Goal: Check status: Check status

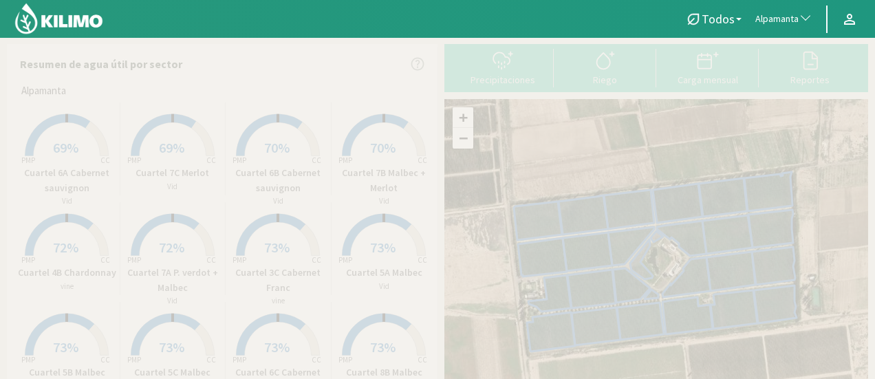
click at [776, 12] on span "Alpamanta" at bounding box center [776, 19] width 43 height 14
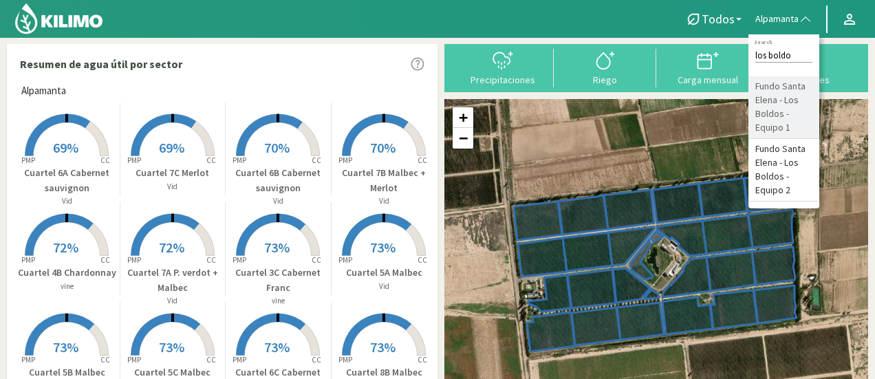
type input "los boldo"
click at [778, 112] on li "Fundo Santa Elena - Los Boldos - Equipo 1" at bounding box center [783, 107] width 71 height 63
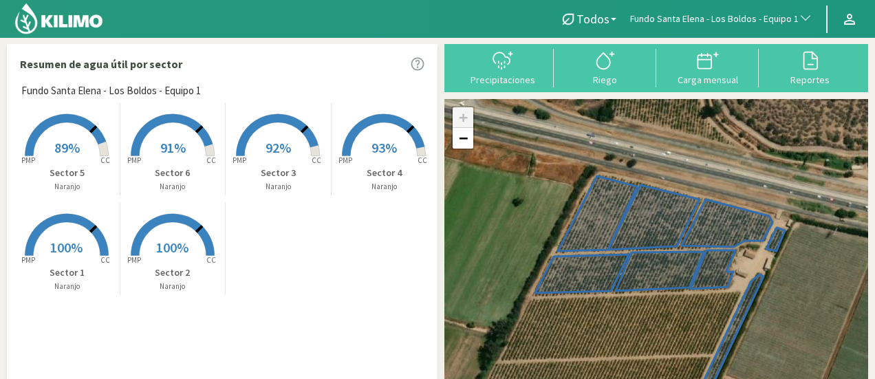
click at [86, 127] on icon at bounding box center [65, 135] width 81 height 42
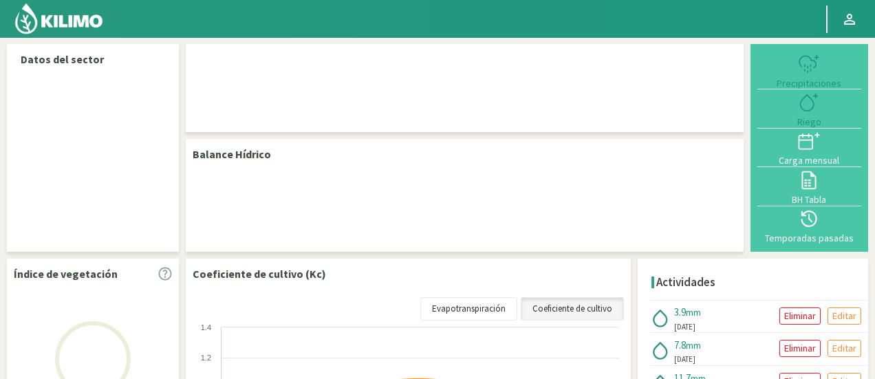
select select "111: Object"
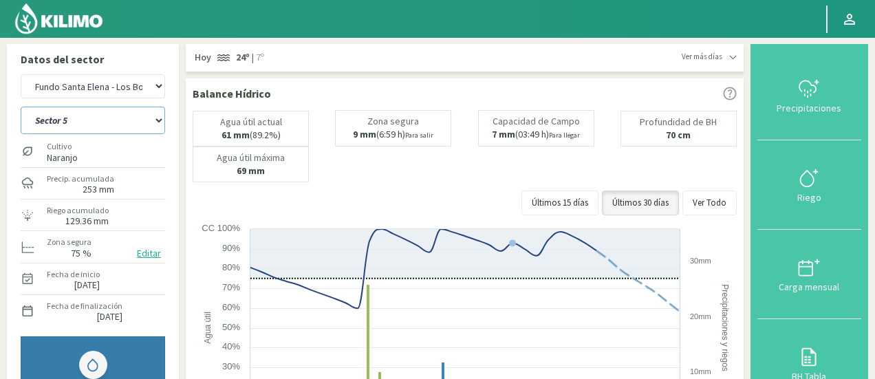
click at [71, 129] on select "Sector 1 Sector 2 Sector 3 Sector 4 Sector 5 Sector 6" at bounding box center [93, 121] width 144 height 28
drag, startPoint x: 71, startPoint y: 129, endPoint x: 87, endPoint y: 122, distance: 17.9
click at [71, 129] on select "Sector 1 Sector 2 Sector 3 Sector 4 Sector 5 Sector 6" at bounding box center [93, 121] width 144 height 28
click at [87, 122] on select "Sector 1 Sector 2 Sector 3 Sector 4 Sector 5 Sector 6" at bounding box center [93, 121] width 144 height 28
click at [21, 107] on select "Sector 1 Sector 2 Sector 3 Sector 4 Sector 5 Sector 6" at bounding box center [93, 121] width 144 height 28
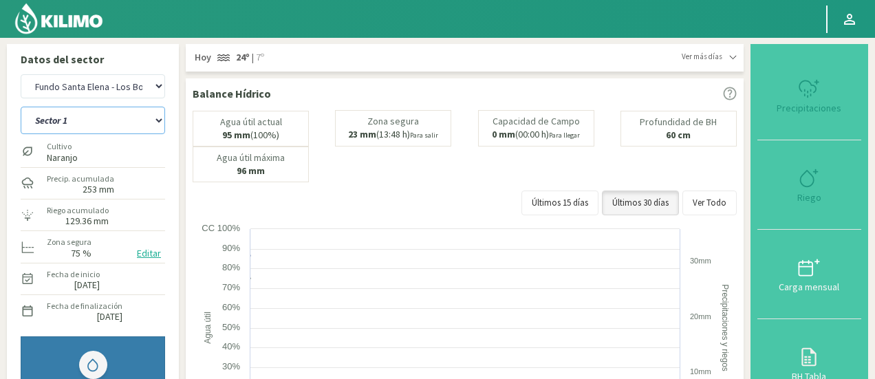
select select "4: Object"
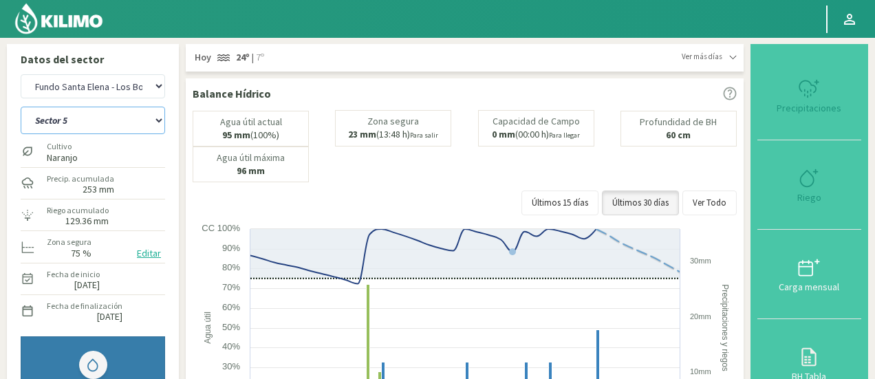
select select "392: Object"
click at [77, 118] on select "Sector 1 Sector 2 Sector 3 Sector 4 Sector 5 Sector 6" at bounding box center [93, 121] width 144 height 28
click at [21, 107] on select "Sector 1 Sector 2 Sector 3 Sector 4 Sector 5 Sector 6" at bounding box center [93, 121] width 144 height 28
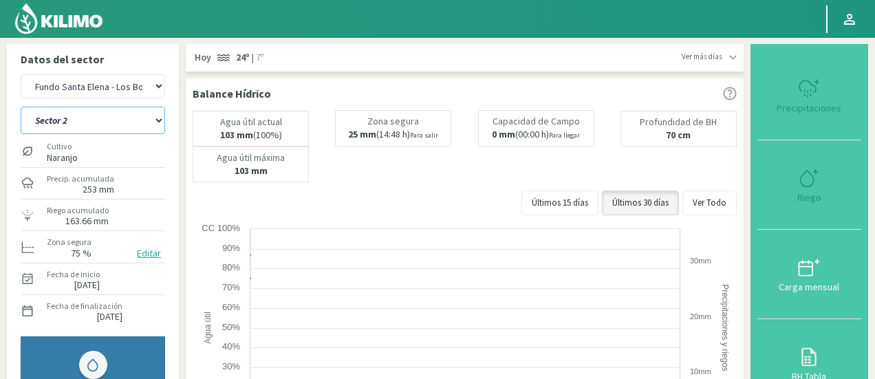
select select "6: Object"
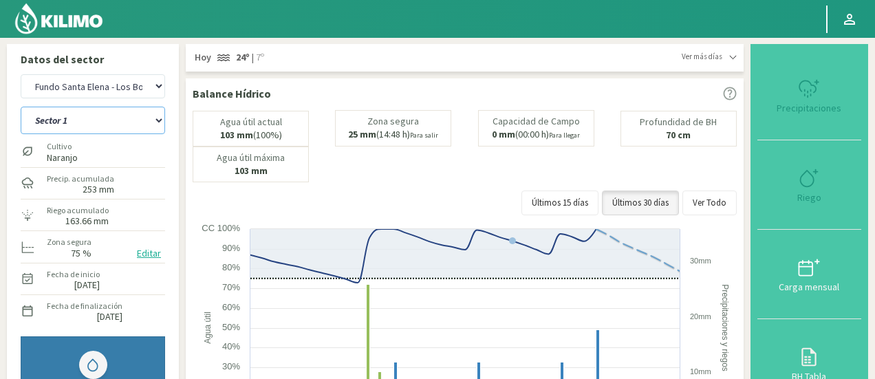
select select "673: Object"
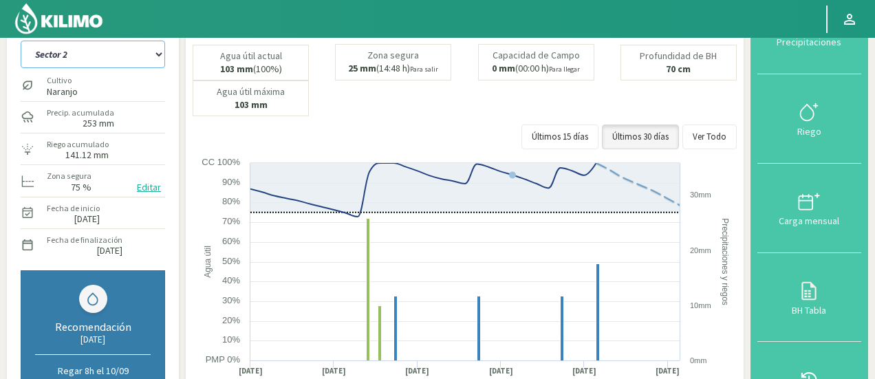
scroll to position [45, 0]
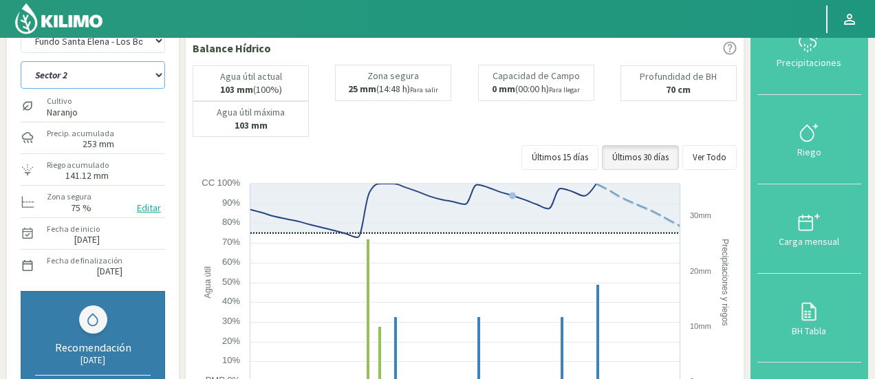
click at [117, 85] on select "Sector 1 Sector 2 Sector 3 Sector 4 Sector 5 Sector 6" at bounding box center [93, 75] width 144 height 28
click at [21, 61] on select "Sector 1 Sector 2 Sector 3 Sector 4 Sector 5 Sector 6" at bounding box center [93, 75] width 144 height 28
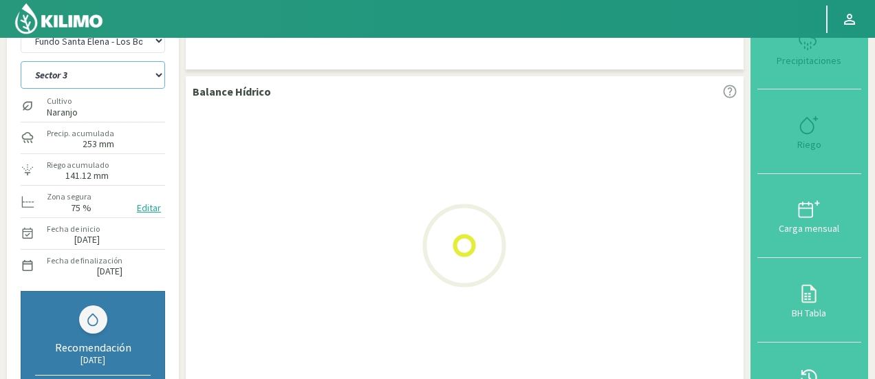
select select "13: Object"
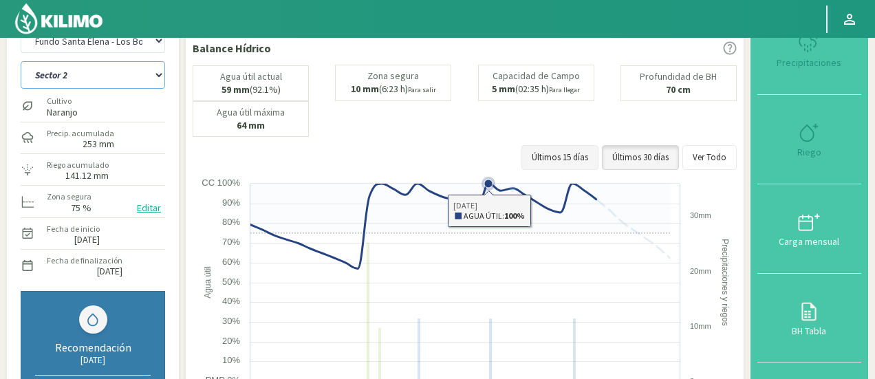
select select "954: Object"
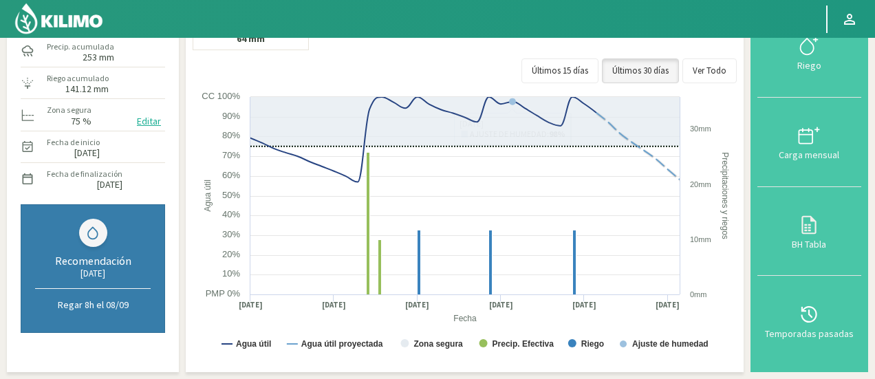
scroll to position [13, 0]
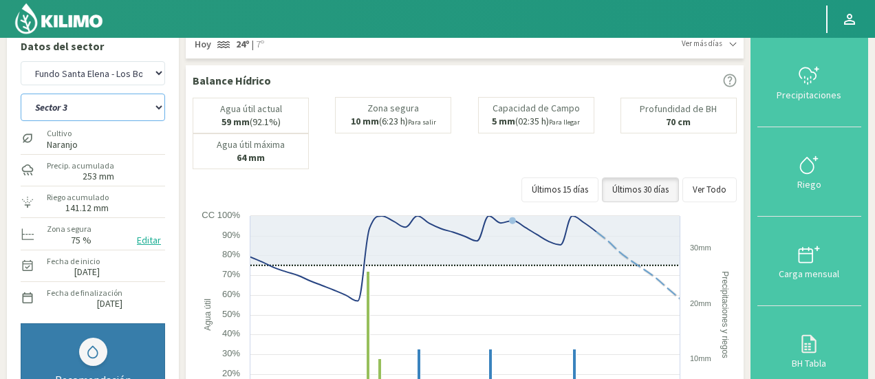
click at [84, 115] on select "Sector 1 Sector 2 Sector 3 Sector 4 Sector 5 Sector 6" at bounding box center [93, 108] width 144 height 28
click at [21, 94] on select "Sector 1 Sector 2 Sector 3 Sector 4 Sector 5 Sector 6" at bounding box center [93, 108] width 144 height 28
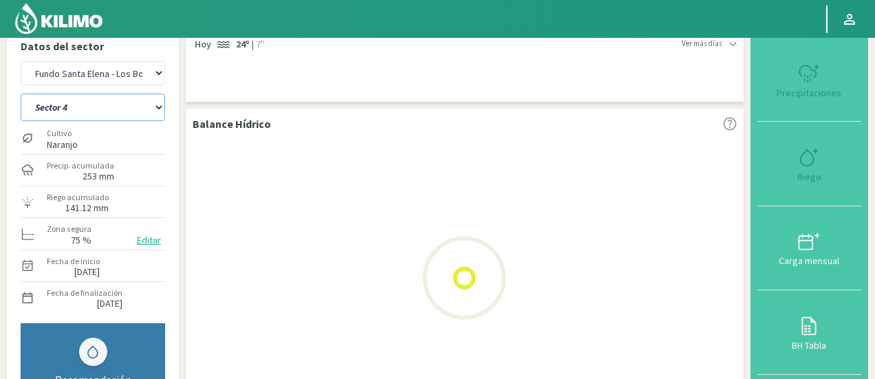
select select "20: Object"
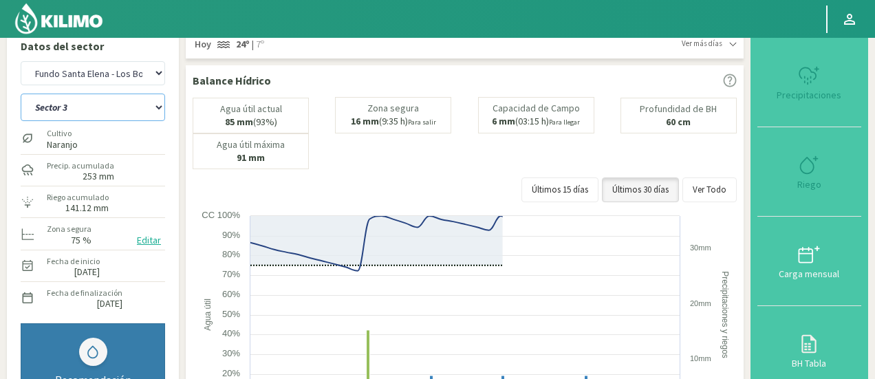
select select "1235: Object"
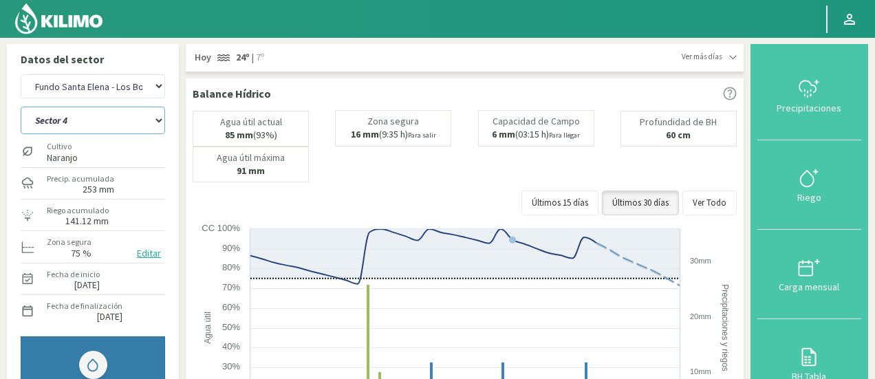
click at [114, 121] on select "Sector 1 Sector 2 Sector 3 Sector 4 Sector 5 Sector 6" at bounding box center [93, 121] width 144 height 28
click at [21, 107] on select "Sector 1 Sector 2 Sector 3 Sector 4 Sector 5 Sector 6" at bounding box center [93, 121] width 144 height 28
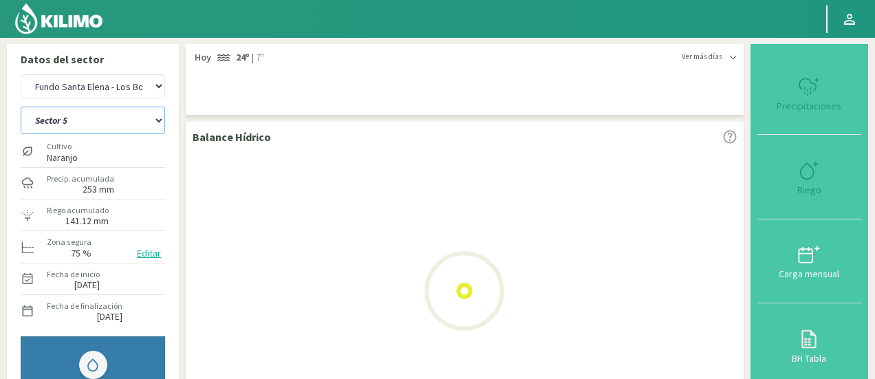
select select "27: Object"
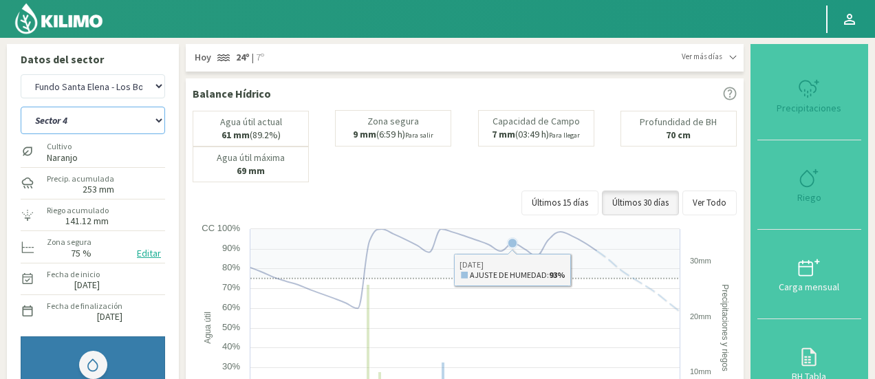
select select "1516: Object"
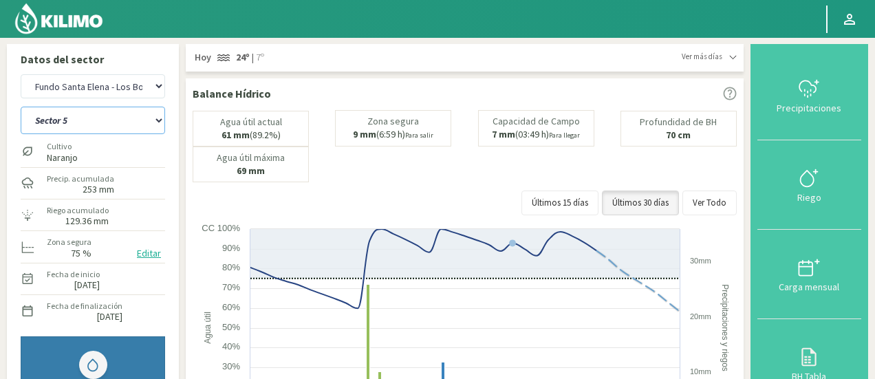
click at [119, 129] on select "Sector 1 Sector 2 Sector 3 Sector 4 Sector 5 Sector 6" at bounding box center [93, 121] width 144 height 28
click at [21, 107] on select "Sector 1 Sector 2 Sector 3 Sector 4 Sector 5 Sector 6" at bounding box center [93, 121] width 144 height 28
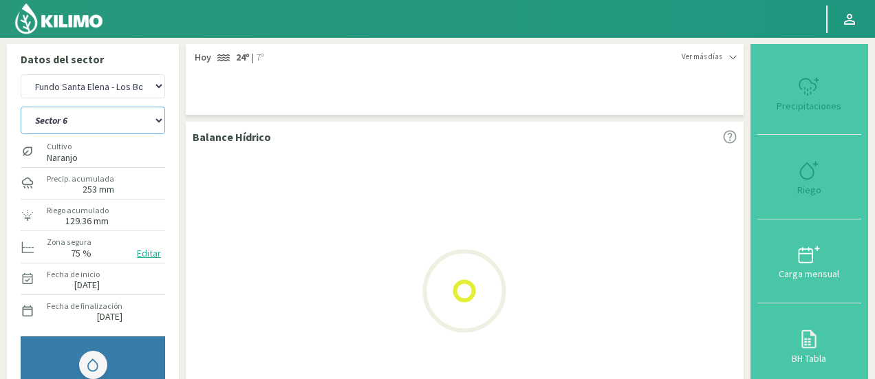
select select "34: Object"
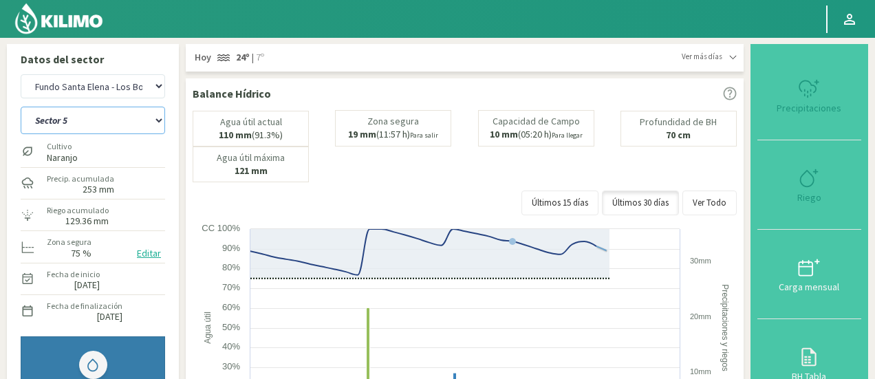
select select "1797: Object"
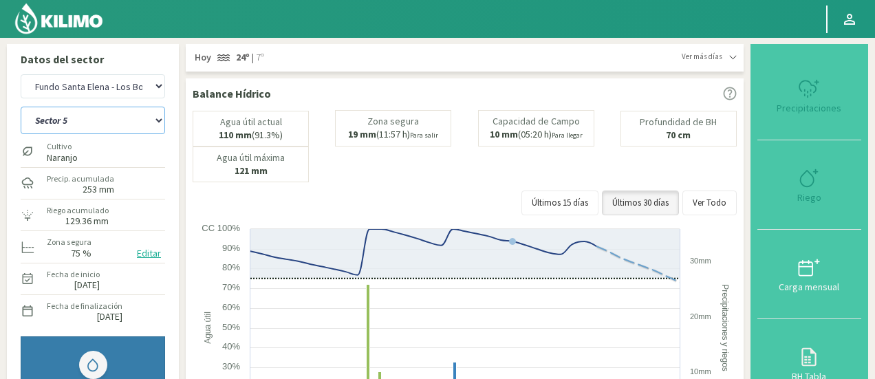
select select "41: Object"
click at [120, 126] on select "Sector 1 Sector 2 Sector 3 Sector 4 Sector 5 Sector 6" at bounding box center [93, 121] width 144 height 28
click at [129, 87] on select "Agr. Cardonal Agr. El [PERSON_NAME] Agr. Huertos de Chocalan Agrícola [PERSON_N…" at bounding box center [93, 86] width 144 height 24
click at [21, 74] on select "Agr. Cardonal Agr. El [PERSON_NAME] Agr. Huertos de Chocalan Agrícola [PERSON_N…" at bounding box center [93, 86] width 144 height 24
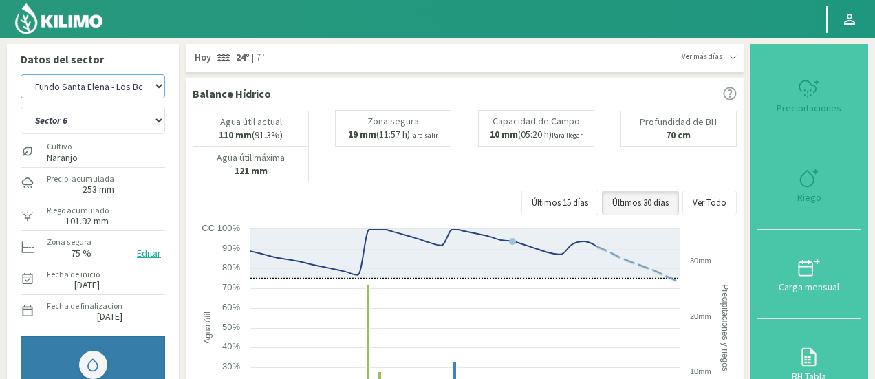
click at [127, 94] on select "Agr. Cardonal Agr. El [PERSON_NAME] Agr. Huertos de Chocalan Agrícola [PERSON_N…" at bounding box center [93, 86] width 144 height 24
select select "2079: Object"
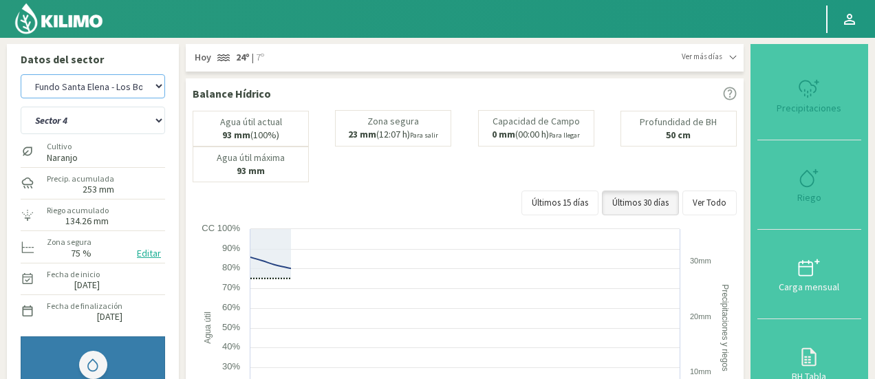
click at [127, 94] on select "Agr. Cardonal Agr. El [PERSON_NAME] Agr. Huertos de Chocalan Agrícola [PERSON_N…" at bounding box center [93, 86] width 144 height 24
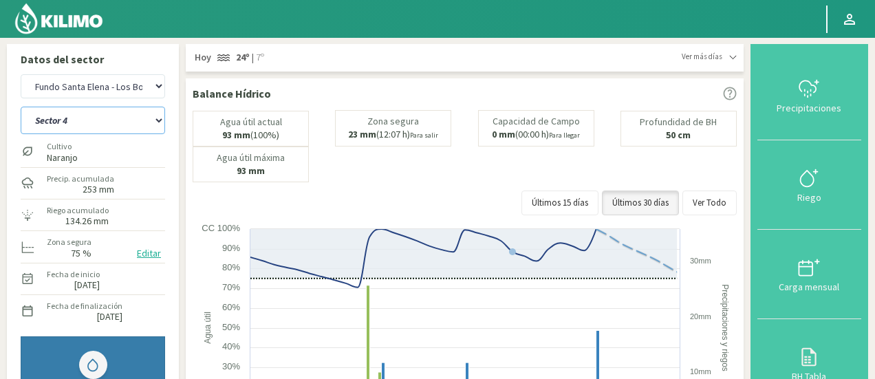
click at [110, 116] on select "Sector 4 Sector 5 Sector 6 Sector 7 Sector 9A Sector 9B" at bounding box center [93, 121] width 144 height 28
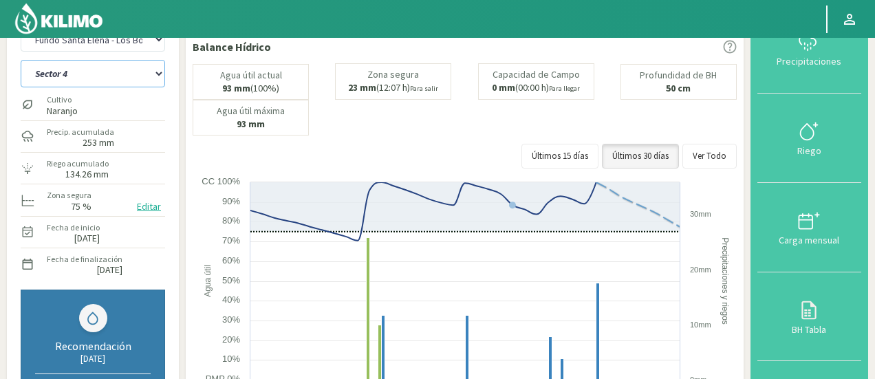
scroll to position [41, 0]
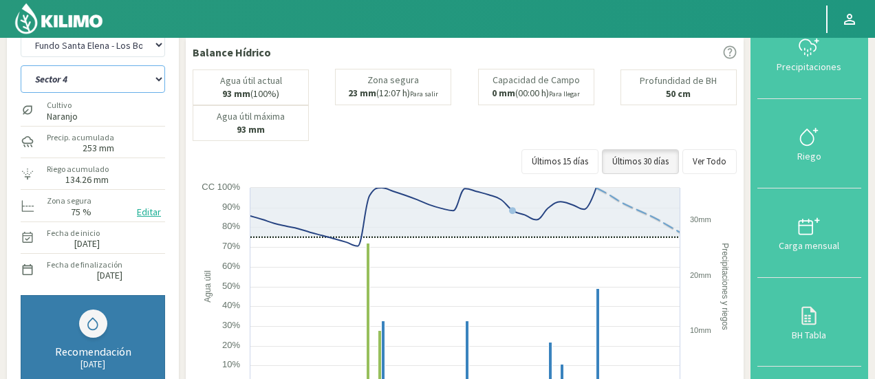
click at [117, 80] on select "Sector 4 Sector 5 Sector 6 Sector 7 Sector 9A Sector 9B" at bounding box center [93, 79] width 144 height 28
click at [21, 65] on select "Sector 4 Sector 5 Sector 6 Sector 7 Sector 9A Sector 9B" at bounding box center [93, 79] width 144 height 28
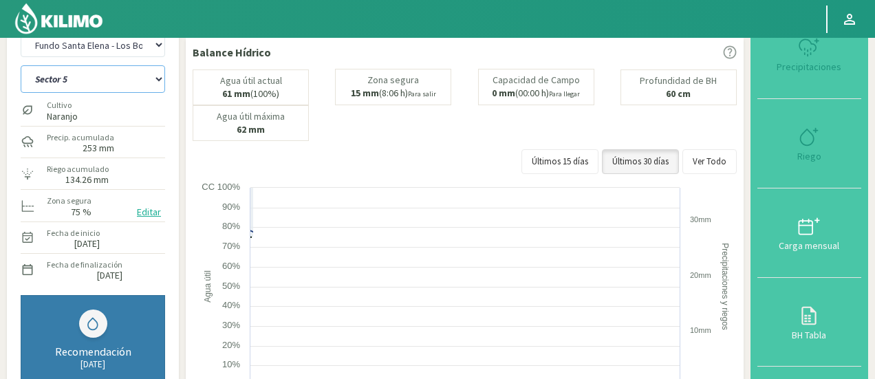
select select "42: Object"
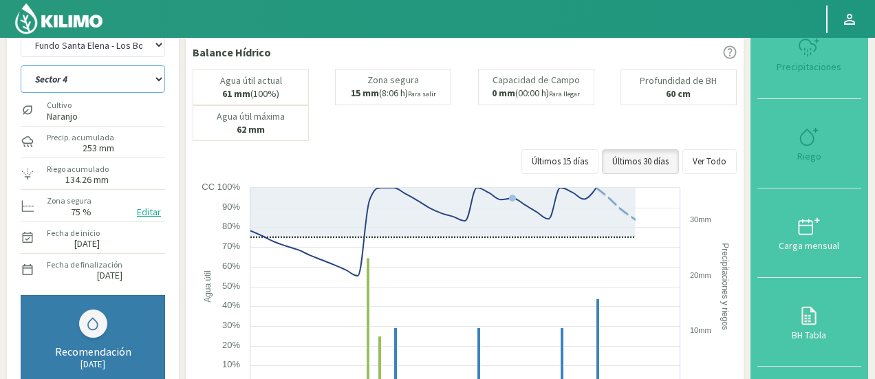
select select "2360: Object"
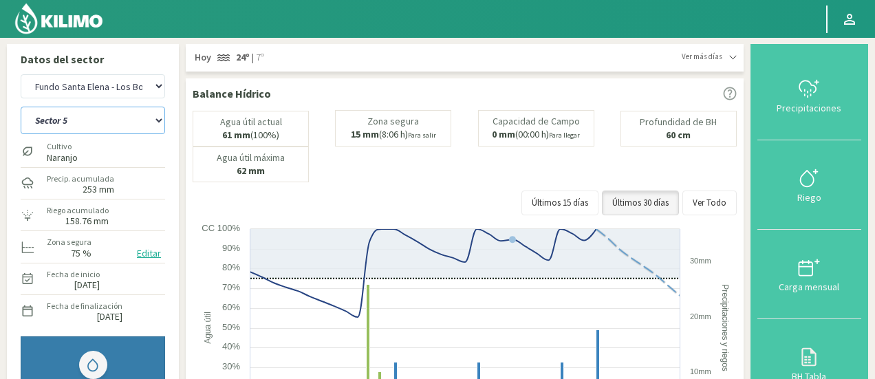
click at [78, 129] on select "Sector 4 Sector 5 Sector 6 Sector 7 Sector 9A Sector 9B" at bounding box center [93, 121] width 144 height 28
click at [21, 107] on select "Sector 4 Sector 5 Sector 6 Sector 7 Sector 9A Sector 9B" at bounding box center [93, 121] width 144 height 28
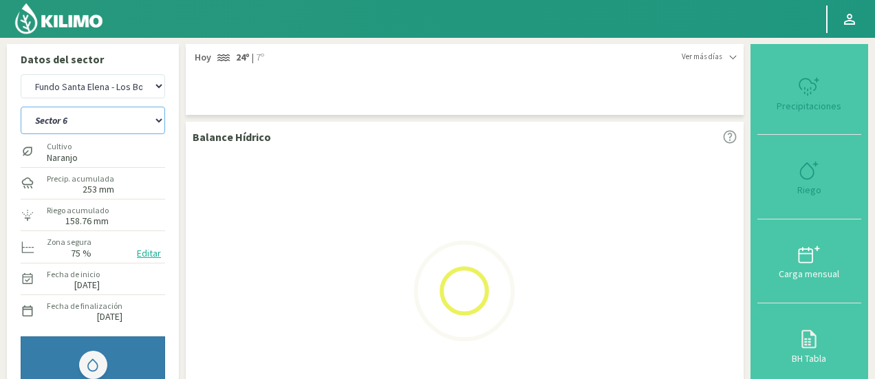
select select "49: Object"
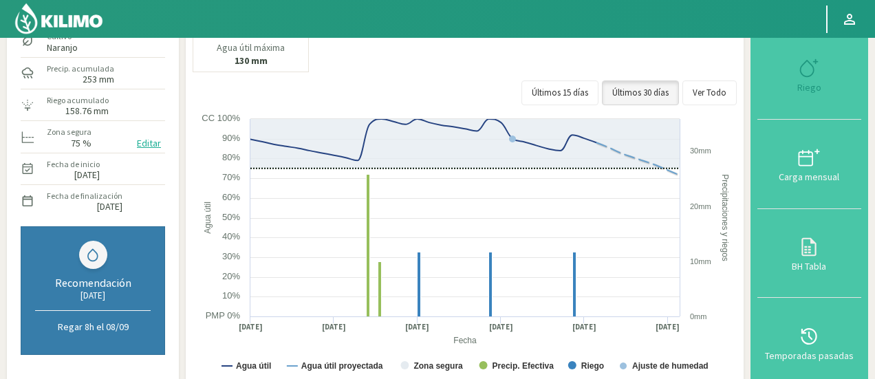
scroll to position [117, 0]
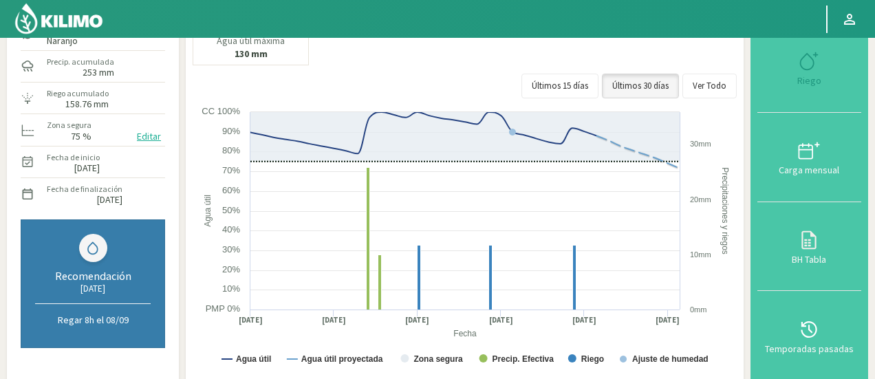
select select "2641: Object"
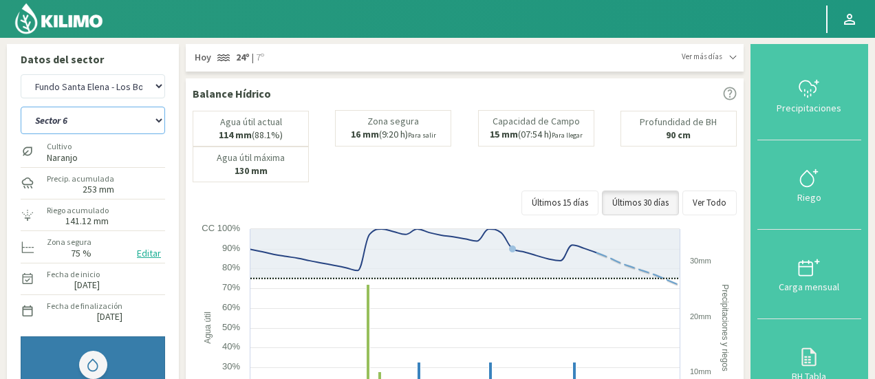
click at [136, 109] on select "Sector 4 Sector 5 Sector 6 Sector 7 Sector 9A Sector 9B" at bounding box center [93, 121] width 144 height 28
click at [21, 107] on select "Sector 4 Sector 5 Sector 6 Sector 7 Sector 9A Sector 9B" at bounding box center [93, 121] width 144 height 28
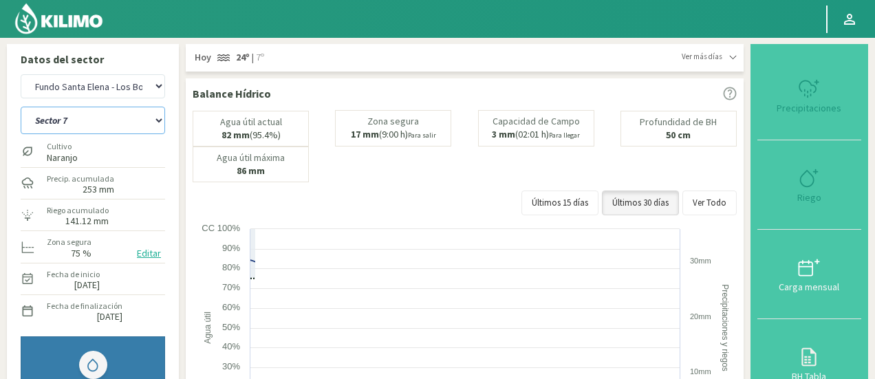
select select "56: Object"
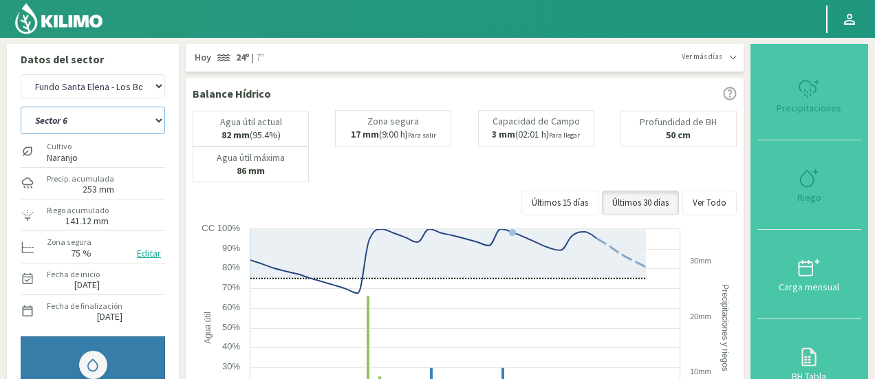
select select "2922: Object"
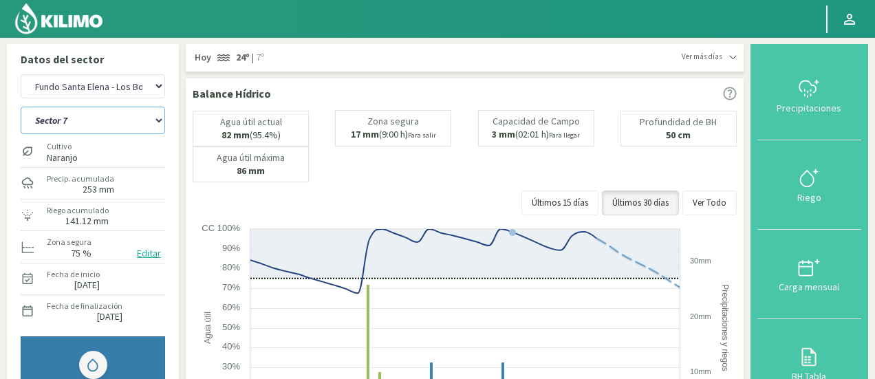
click at [98, 124] on select "Sector 4 Sector 5 Sector 6 Sector 7 Sector 9A Sector 9B" at bounding box center [93, 121] width 144 height 28
click at [21, 107] on select "Sector 4 Sector 5 Sector 6 Sector 7 Sector 9A Sector 9B" at bounding box center [93, 121] width 144 height 28
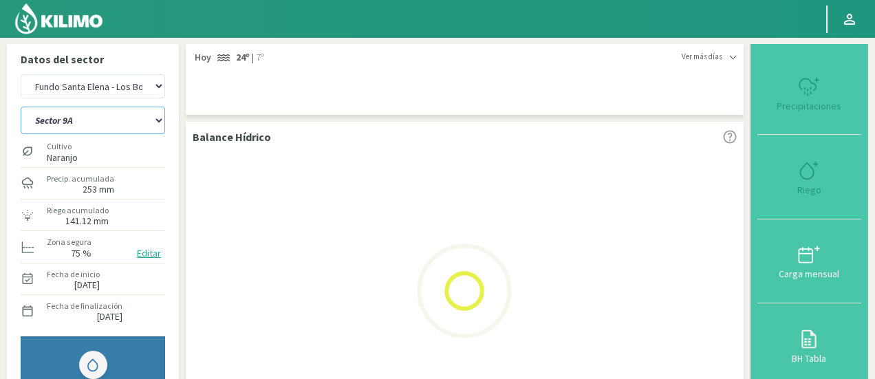
select select "63: Object"
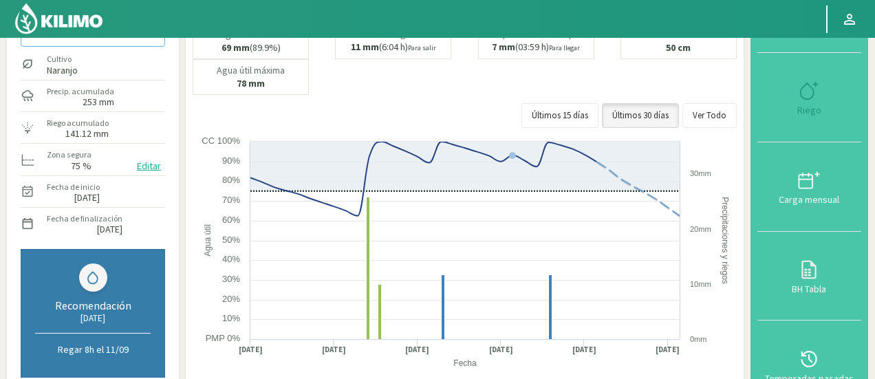
select select "3203: Object"
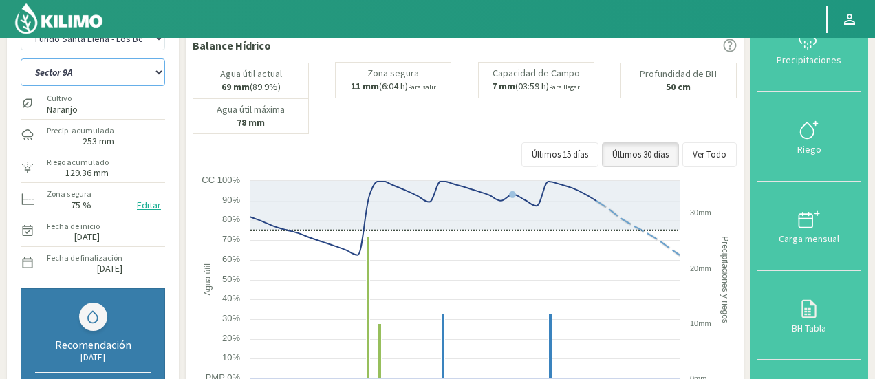
scroll to position [43, 0]
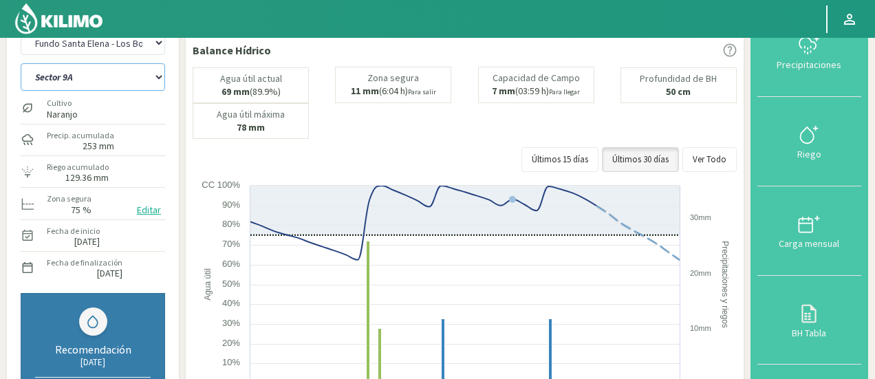
click at [94, 80] on select "Sector 4 Sector 5 Sector 6 Sector 7 Sector 9A Sector 9B" at bounding box center [93, 77] width 144 height 28
click at [21, 63] on select "Sector 4 Sector 5 Sector 6 Sector 7 Sector 9A Sector 9B" at bounding box center [93, 77] width 144 height 28
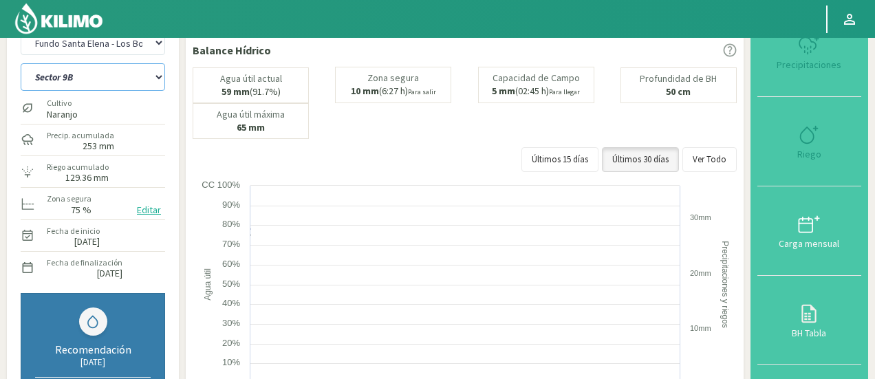
select select "70: Object"
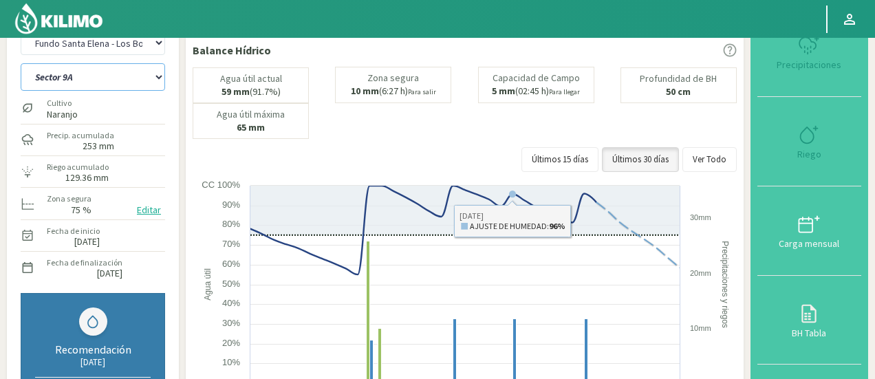
select select "3484: Object"
select select "77: Object"
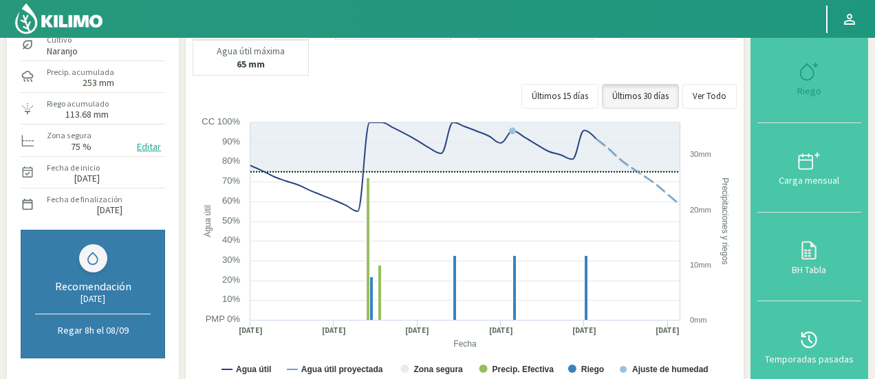
scroll to position [114, 0]
